Goal: Transaction & Acquisition: Purchase product/service

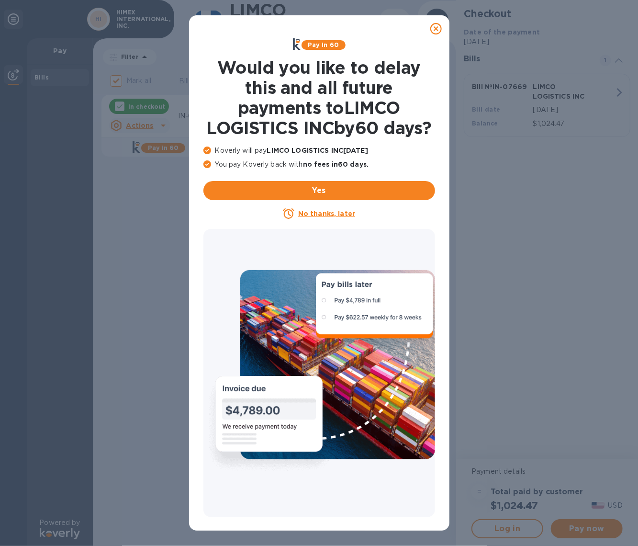
click at [319, 217] on u "No thanks, later" at bounding box center [326, 214] width 57 height 8
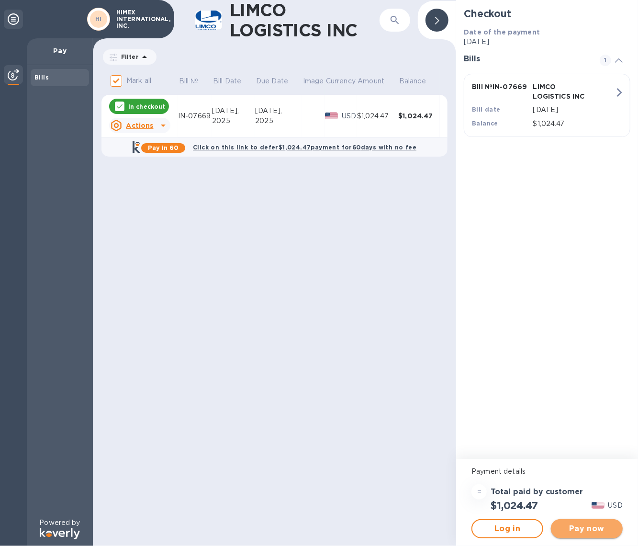
click at [587, 531] on span "Pay now" at bounding box center [587, 528] width 56 height 11
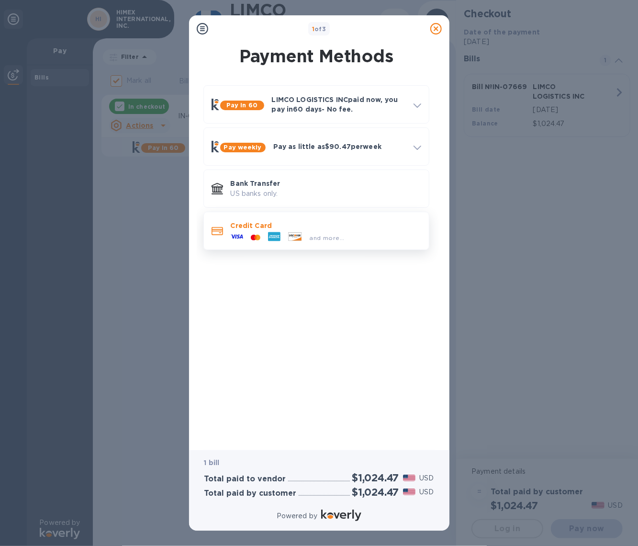
click at [271, 227] on p "Credit Card" at bounding box center [326, 226] width 191 height 10
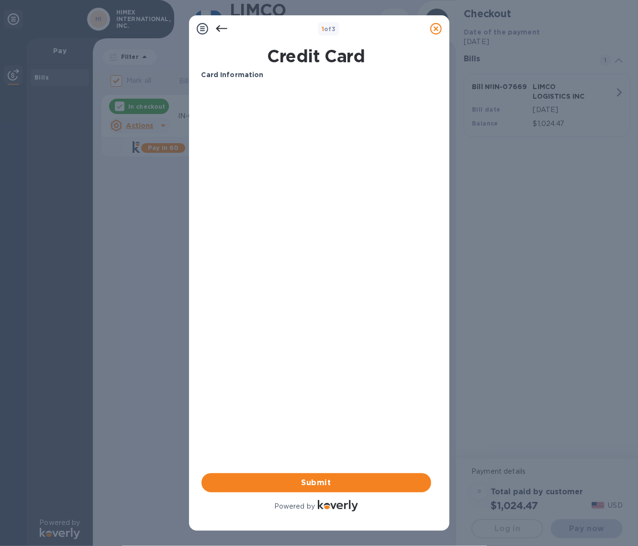
click at [313, 259] on div "Card Information Your browser does not support iframes Submit Powered by" at bounding box center [317, 291] width 230 height 443
click at [328, 480] on span "Submit" at bounding box center [316, 482] width 214 height 11
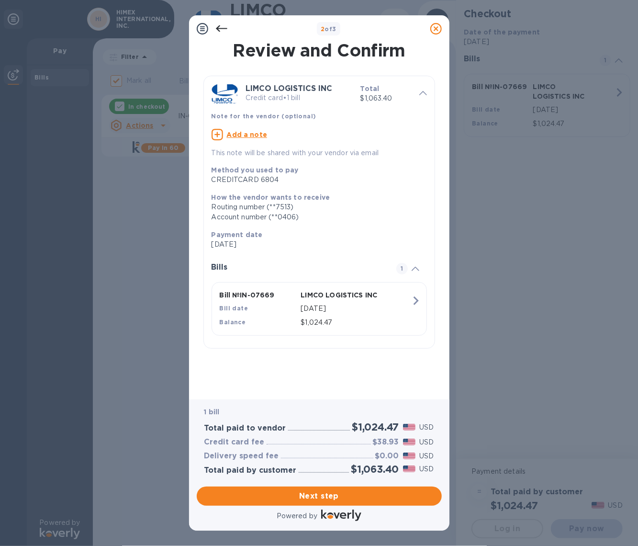
click at [251, 135] on u "Add a note" at bounding box center [247, 135] width 41 height 8
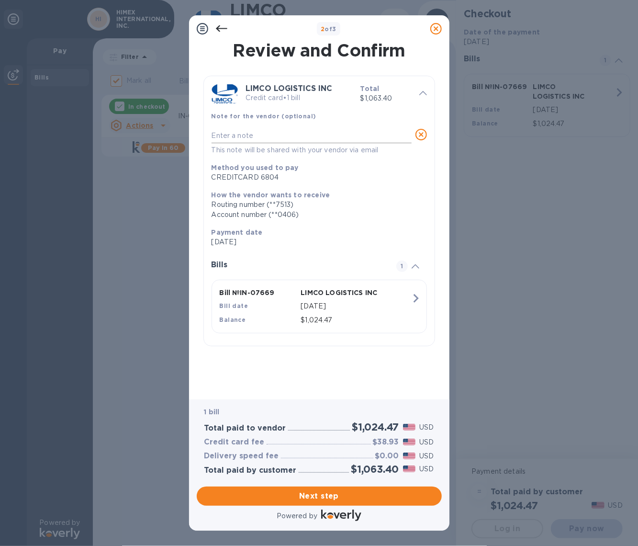
click at [250, 135] on textarea at bounding box center [312, 136] width 200 height 8
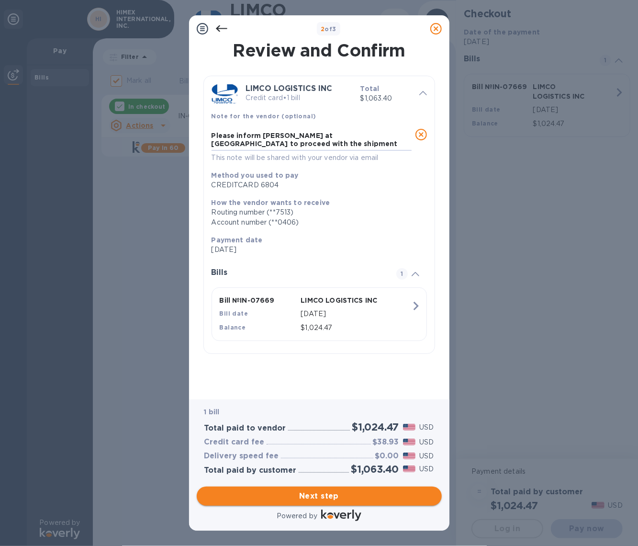
type textarea "Please inform [PERSON_NAME] at [GEOGRAPHIC_DATA] to proceed with the shipment l…"
click at [307, 494] on span "Next step" at bounding box center [319, 495] width 230 height 11
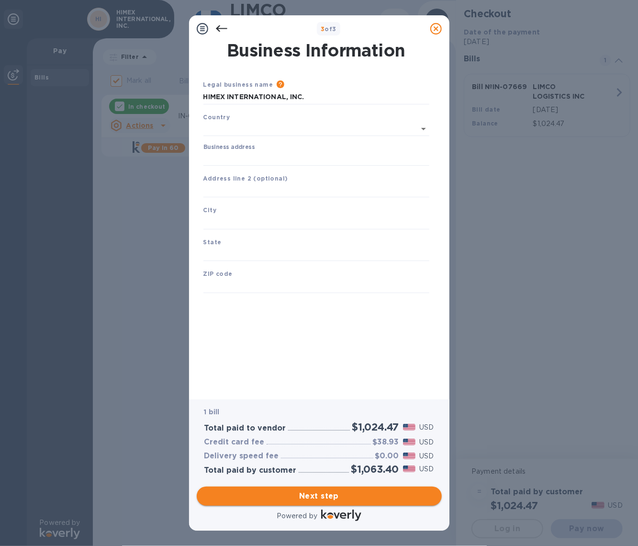
type input "[GEOGRAPHIC_DATA]"
click at [253, 155] on input "Business address" at bounding box center [316, 156] width 226 height 14
type input "[STREET_ADDRESS][PERSON_NAME]"
type input "[GEOGRAPHIC_DATA]"
type input "MD"
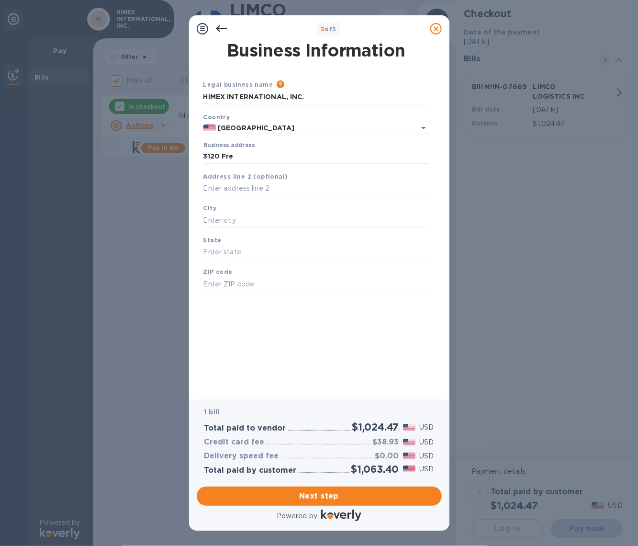
type input "21229"
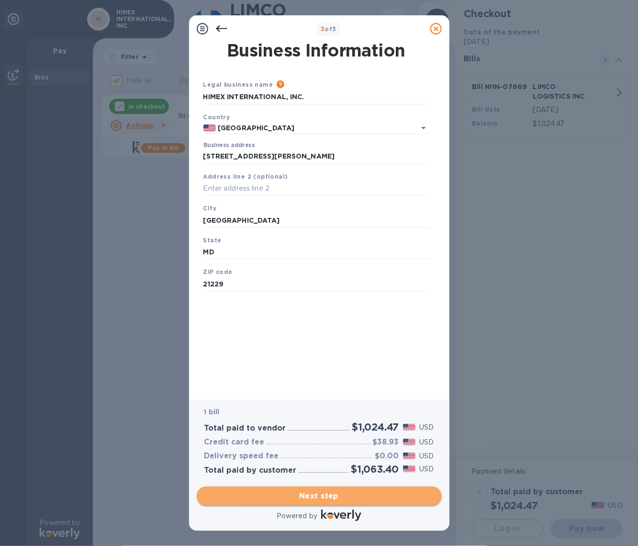
click at [314, 496] on span "Next step" at bounding box center [319, 495] width 230 height 11
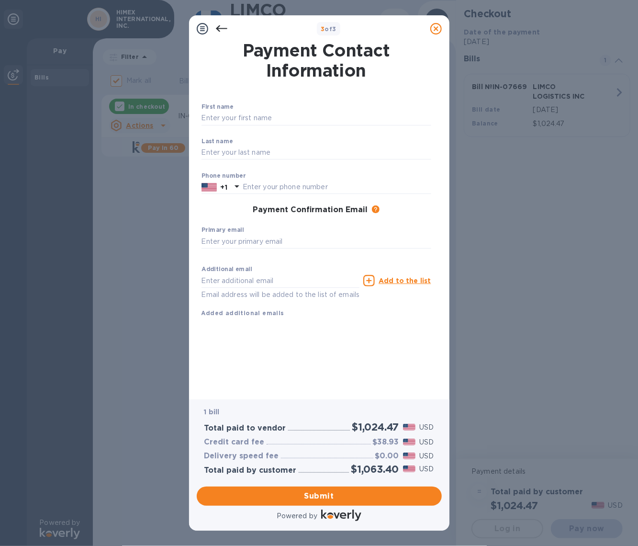
drag, startPoint x: 333, startPoint y: 493, endPoint x: 316, endPoint y: 348, distance: 145.5
click at [317, 348] on div "3 of 3 Payment Contact Information First name ​ Last name ​ Phone number +1 Pay…" at bounding box center [319, 272] width 260 height 515
click at [221, 115] on input "text" at bounding box center [317, 118] width 230 height 14
type input "s"
type input "Sahir"
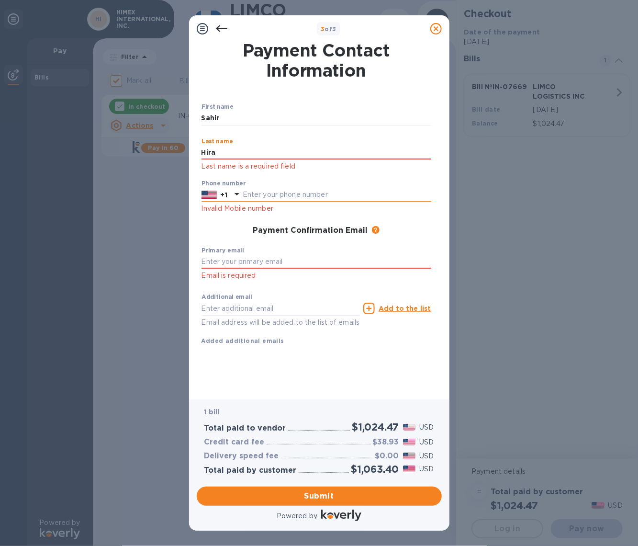
type input "Hira"
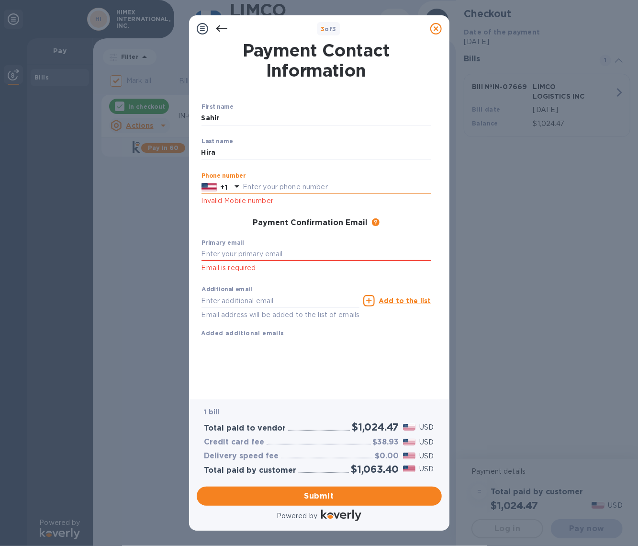
click at [261, 197] on div "Phone number +1 Invalid Mobile number" at bounding box center [317, 189] width 230 height 34
type input "4102459791"
click at [285, 254] on input "text" at bounding box center [317, 254] width 230 height 14
type input "Z"
type input "[EMAIL_ADDRESS][DOMAIN_NAME]"
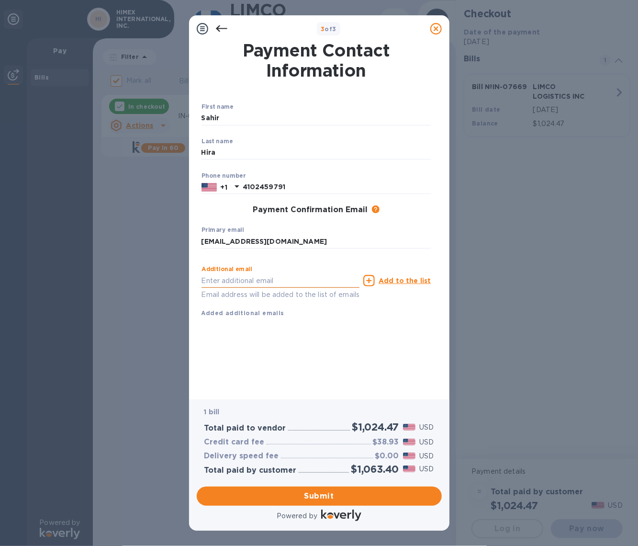
click at [301, 303] on div "Additional email Email address will be added to the list of emails Add to the l…" at bounding box center [317, 289] width 230 height 57
drag, startPoint x: 218, startPoint y: 115, endPoint x: 209, endPoint y: 118, distance: 10.0
click at [207, 118] on input "Sahir" at bounding box center [317, 118] width 230 height 14
type input "S"
type input "[PERSON_NAME]"
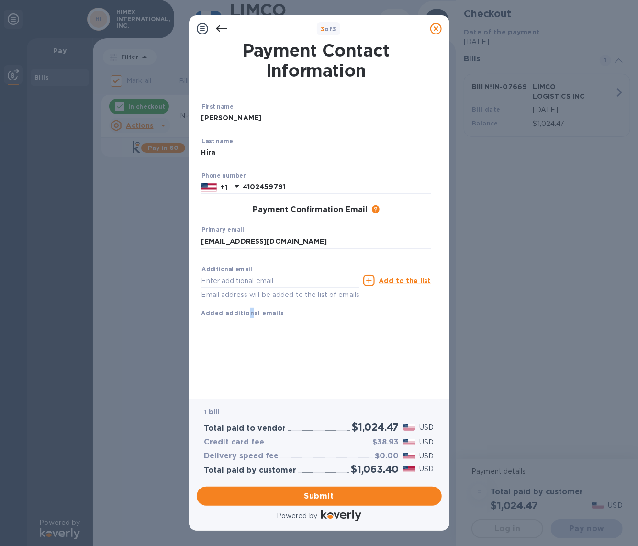
click at [247, 331] on div "First name [PERSON_NAME] ​ Last name Hira ​ Phone number [PHONE_NUMBER] Payment…" at bounding box center [317, 218] width 230 height 230
click at [338, 493] on span "Submit" at bounding box center [319, 495] width 230 height 11
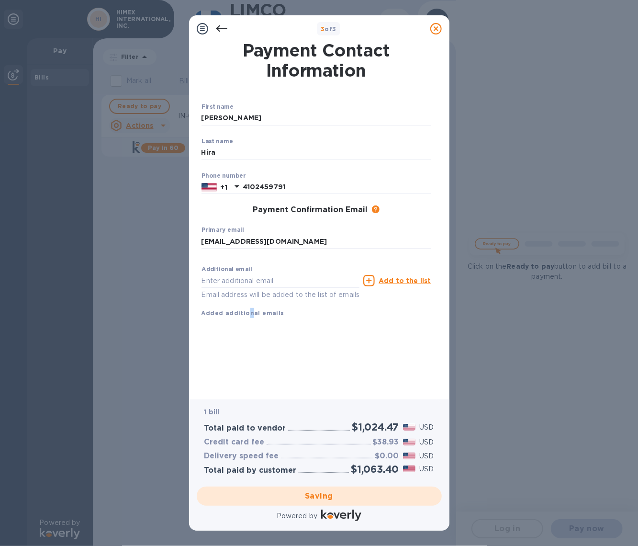
checkbox input "false"
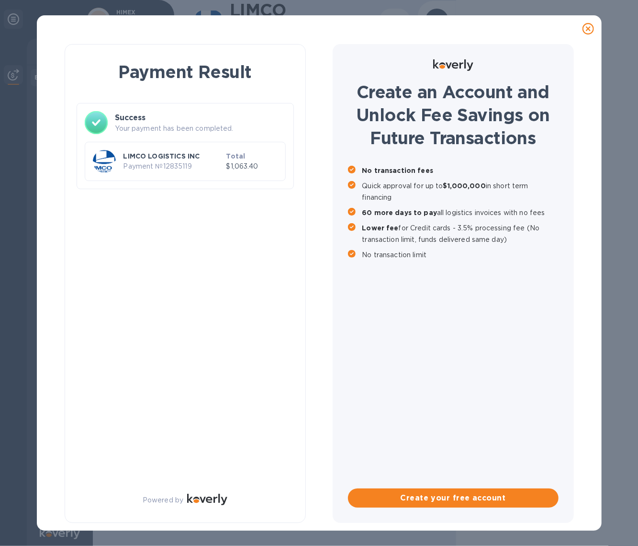
click at [254, 232] on div "Payment Result Success Your payment has been completed. LIMCO LOGISTICS INC Pay…" at bounding box center [185, 283] width 241 height 479
click at [245, 220] on div "Payment Result Success Your payment has been completed. LIMCO LOGISTICS INC Pay…" at bounding box center [185, 283] width 241 height 479
